Goal: Task Accomplishment & Management: Use online tool/utility

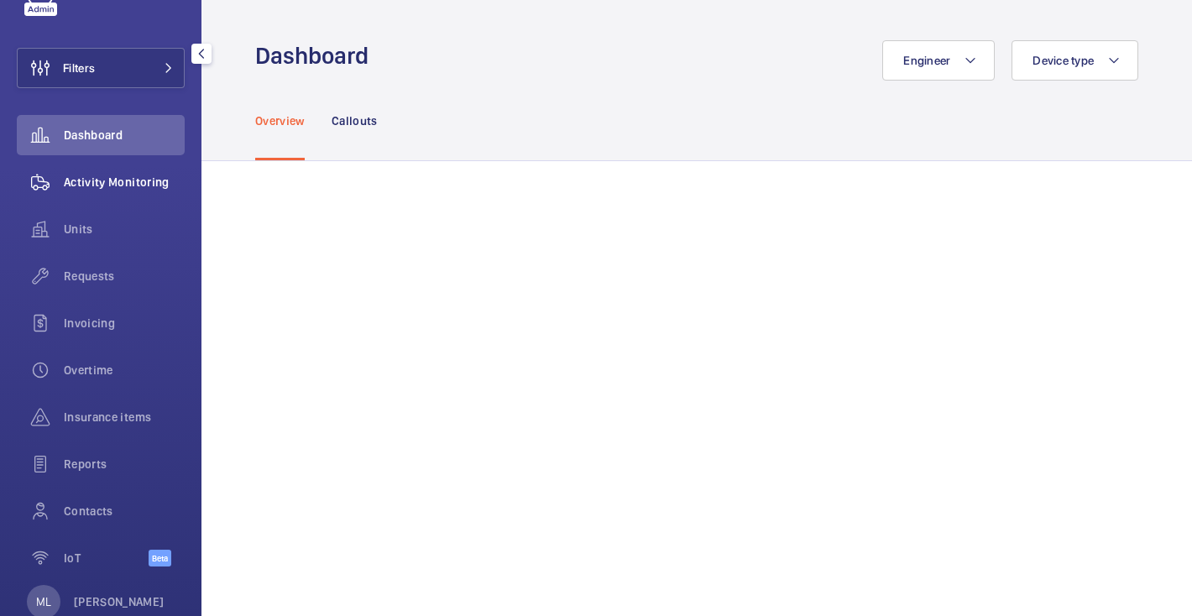
scroll to position [71, 0]
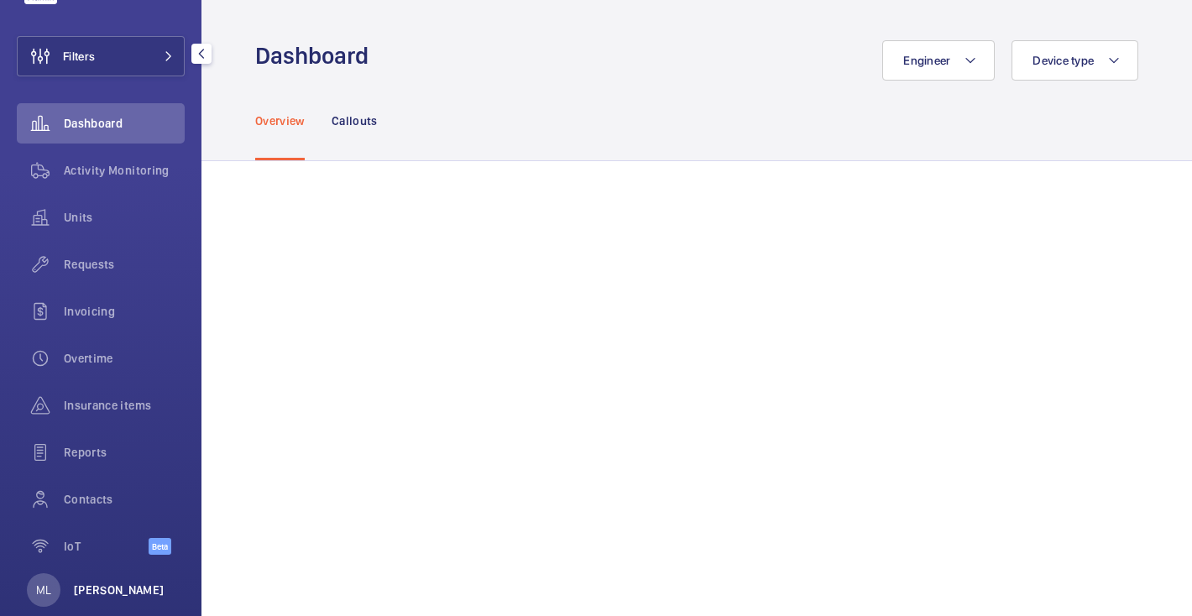
click at [120, 592] on p "[PERSON_NAME]" at bounding box center [119, 590] width 91 height 17
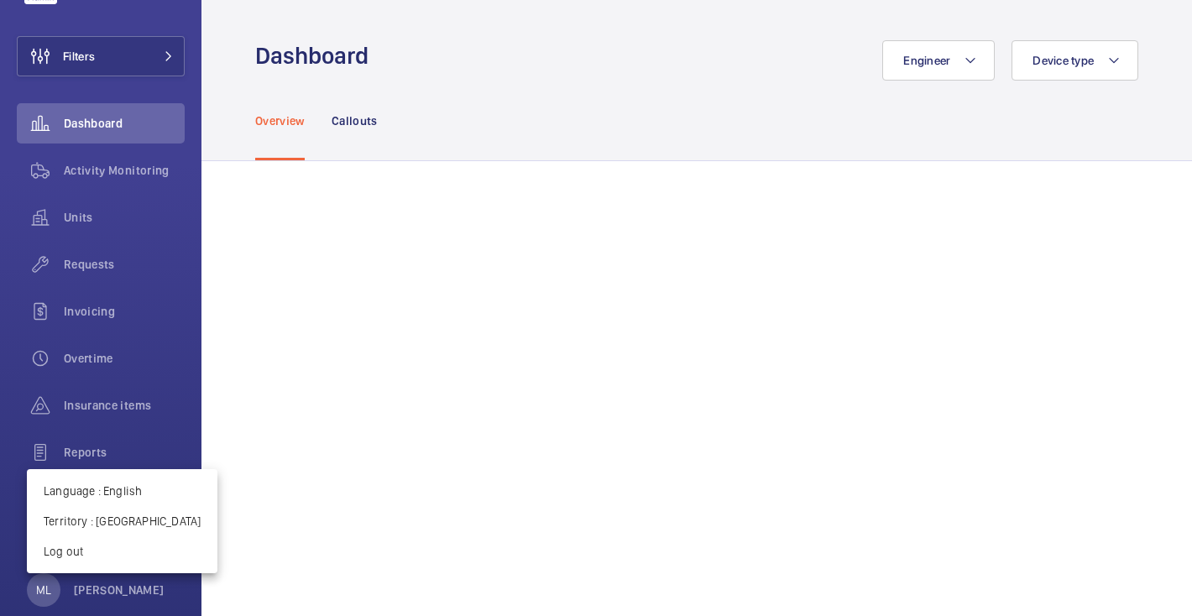
click at [107, 359] on div at bounding box center [596, 308] width 1192 height 616
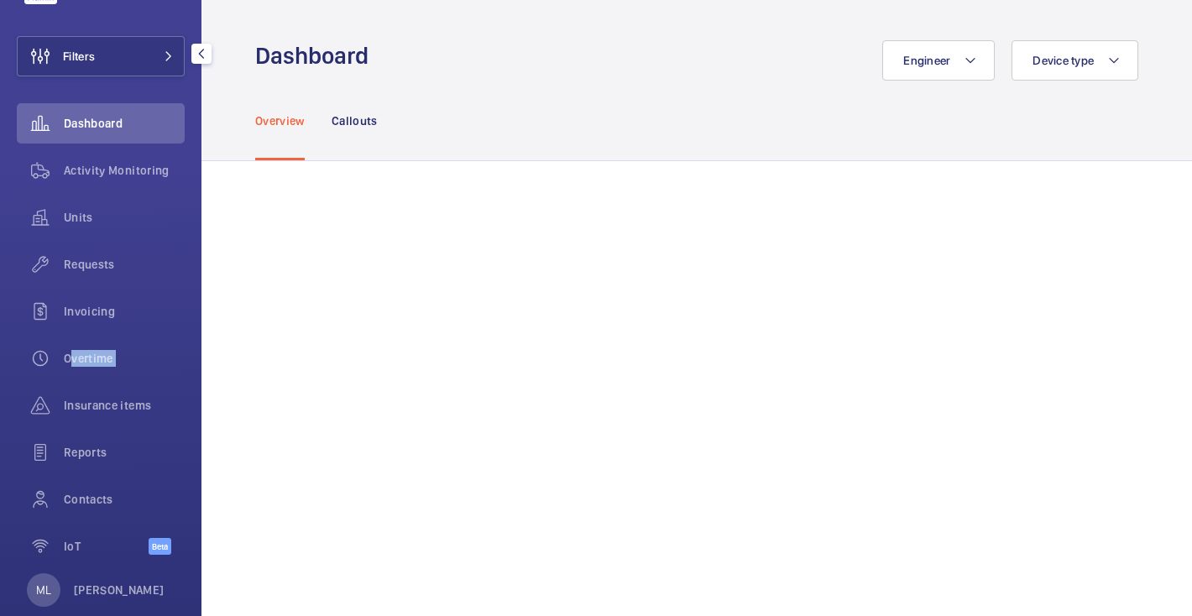
click at [107, 359] on span "Overtime" at bounding box center [124, 358] width 121 height 17
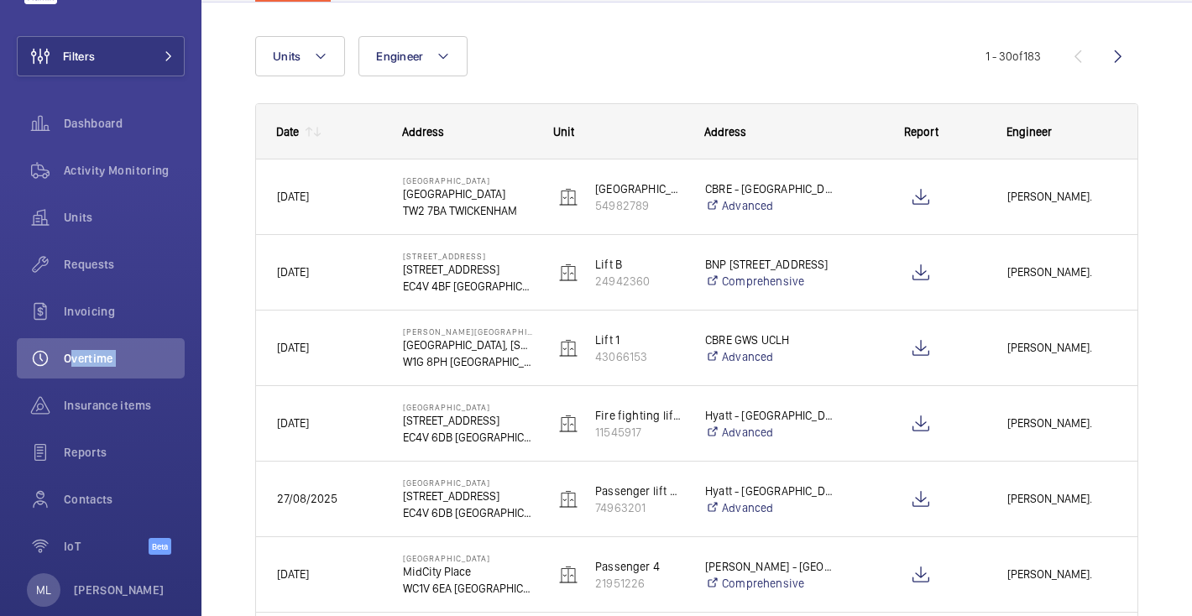
scroll to position [141, 0]
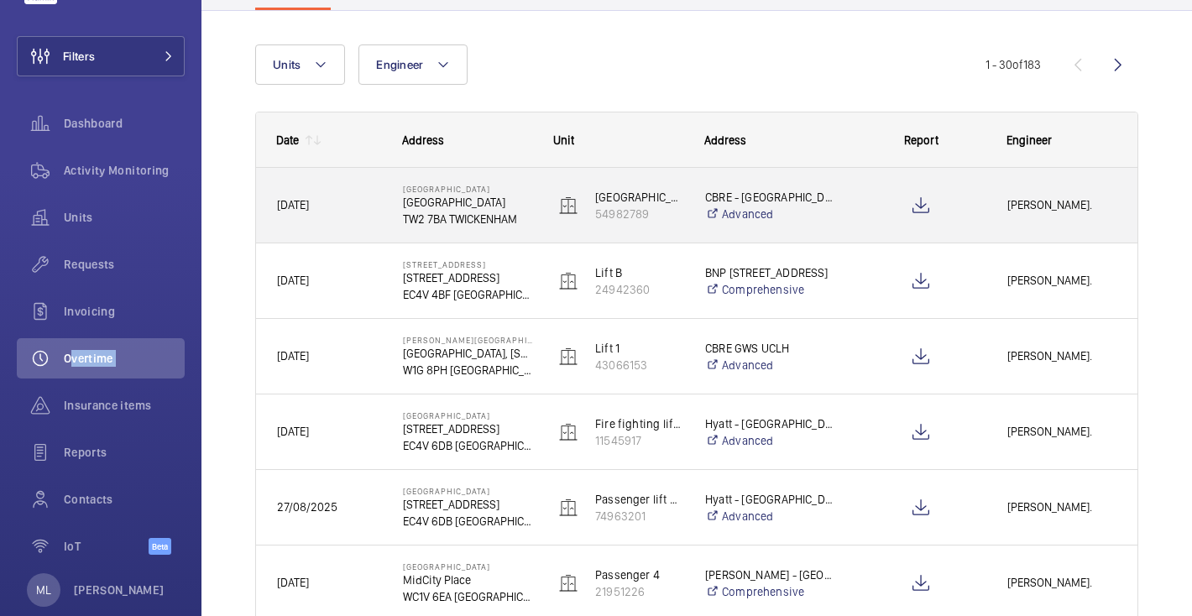
click at [1034, 172] on div "[PERSON_NAME]." at bounding box center [1061, 205] width 151 height 75
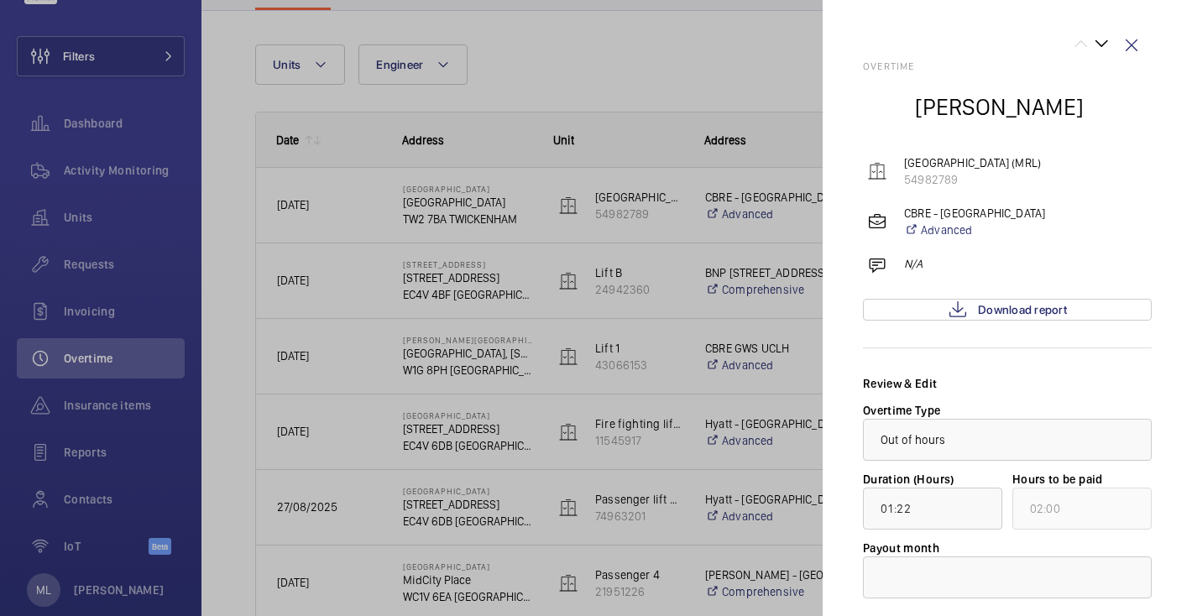
scroll to position [101, 0]
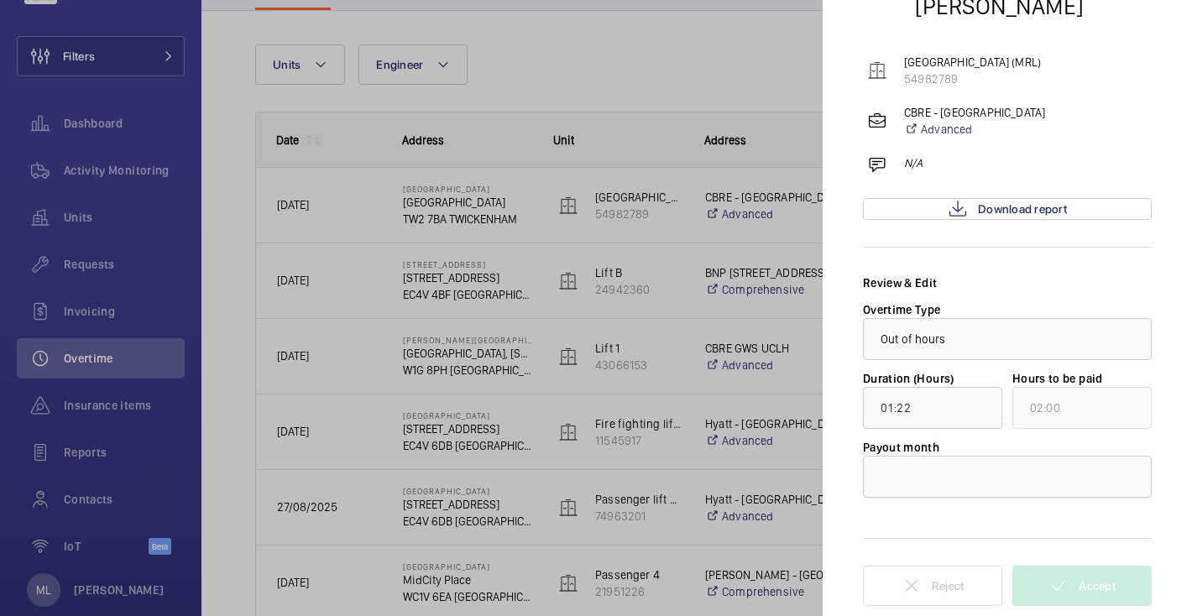
click at [1043, 487] on div at bounding box center [1007, 477] width 287 height 40
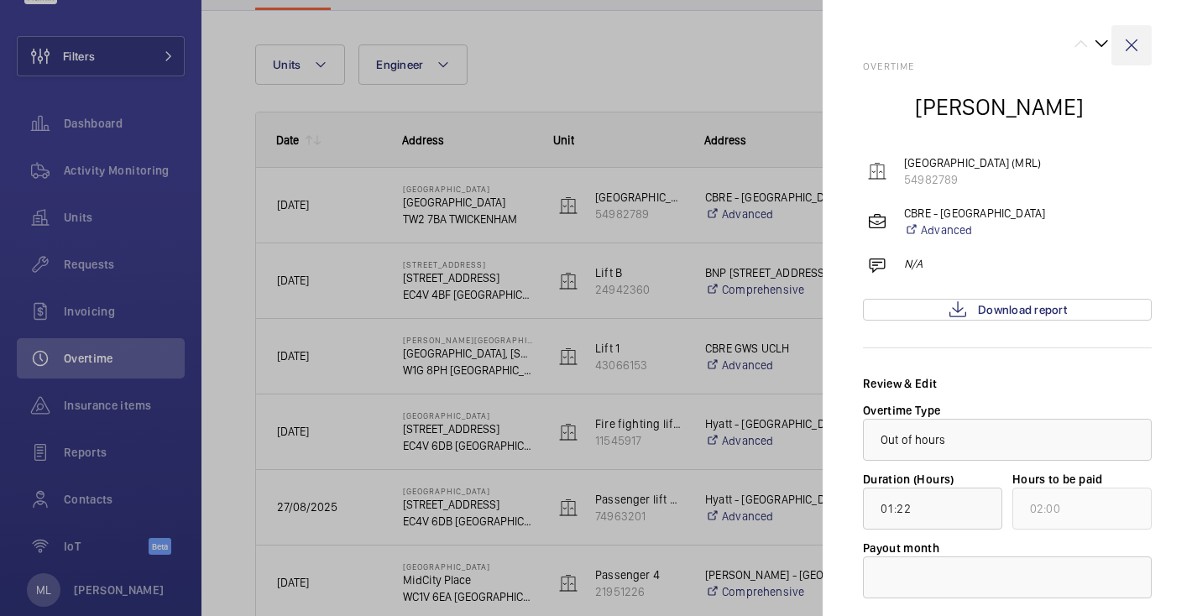
click at [1125, 47] on wm-front-icon-button at bounding box center [1131, 45] width 40 height 40
